Goal: Transaction & Acquisition: Purchase product/service

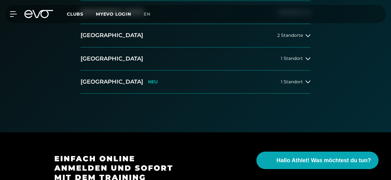
scroll to position [188, 0]
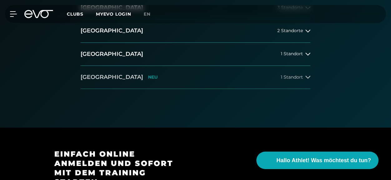
click at [293, 78] on span "1 Standort" at bounding box center [292, 77] width 22 height 5
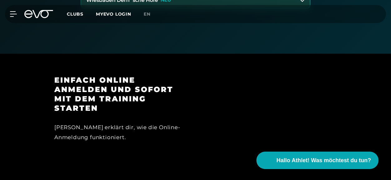
scroll to position [313, 0]
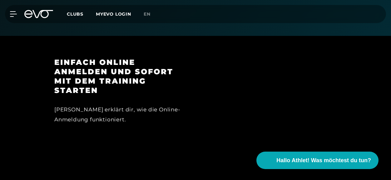
click at [209, 153] on div "Einfach online anmelden und sofort mit dem Training starten [PERSON_NAME] von E…" at bounding box center [195, 99] width 391 height 126
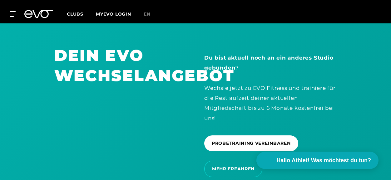
scroll to position [976, 0]
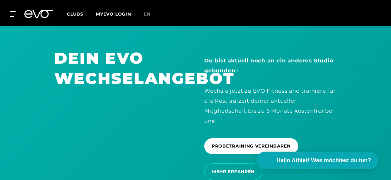
click at [76, 13] on span "Clubs" at bounding box center [75, 14] width 17 height 6
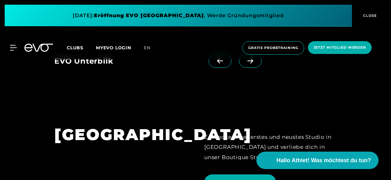
scroll to position [1125, 0]
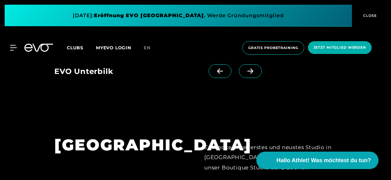
click at [149, 135] on h1 "[GEOGRAPHIC_DATA]" at bounding box center [120, 145] width 133 height 20
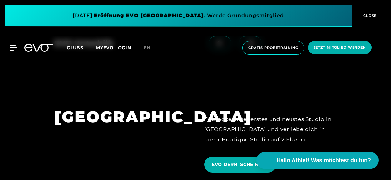
scroll to position [1157, 0]
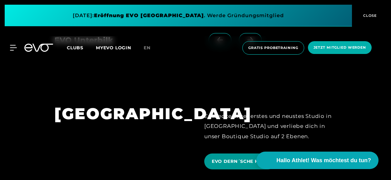
click at [246, 158] on span "EVO DERN´SCHE HÖFE" at bounding box center [240, 161] width 57 height 7
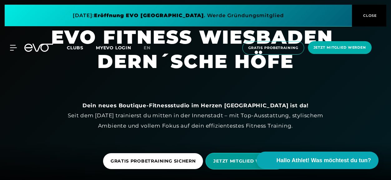
click at [233, 160] on span "JETZT MITGLIED WERDEN" at bounding box center [245, 161] width 64 height 7
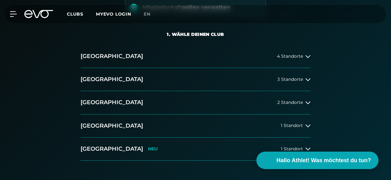
scroll to position [188, 0]
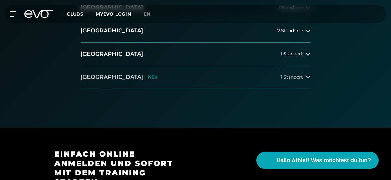
click at [296, 76] on span "1 Standort" at bounding box center [292, 77] width 22 height 5
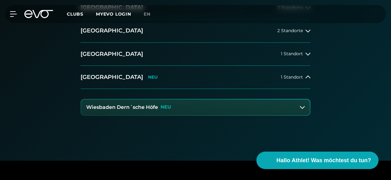
click at [143, 107] on h3 "Wiesbaden Dern´sche Höfe" at bounding box center [122, 108] width 72 height 6
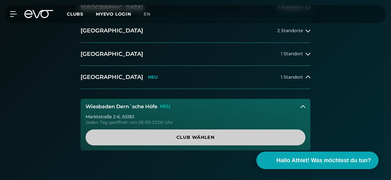
click at [199, 136] on span "Club wählen" at bounding box center [195, 137] width 205 height 7
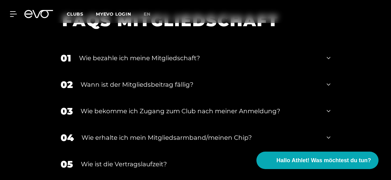
scroll to position [1288, 0]
